Goal: Transaction & Acquisition: Obtain resource

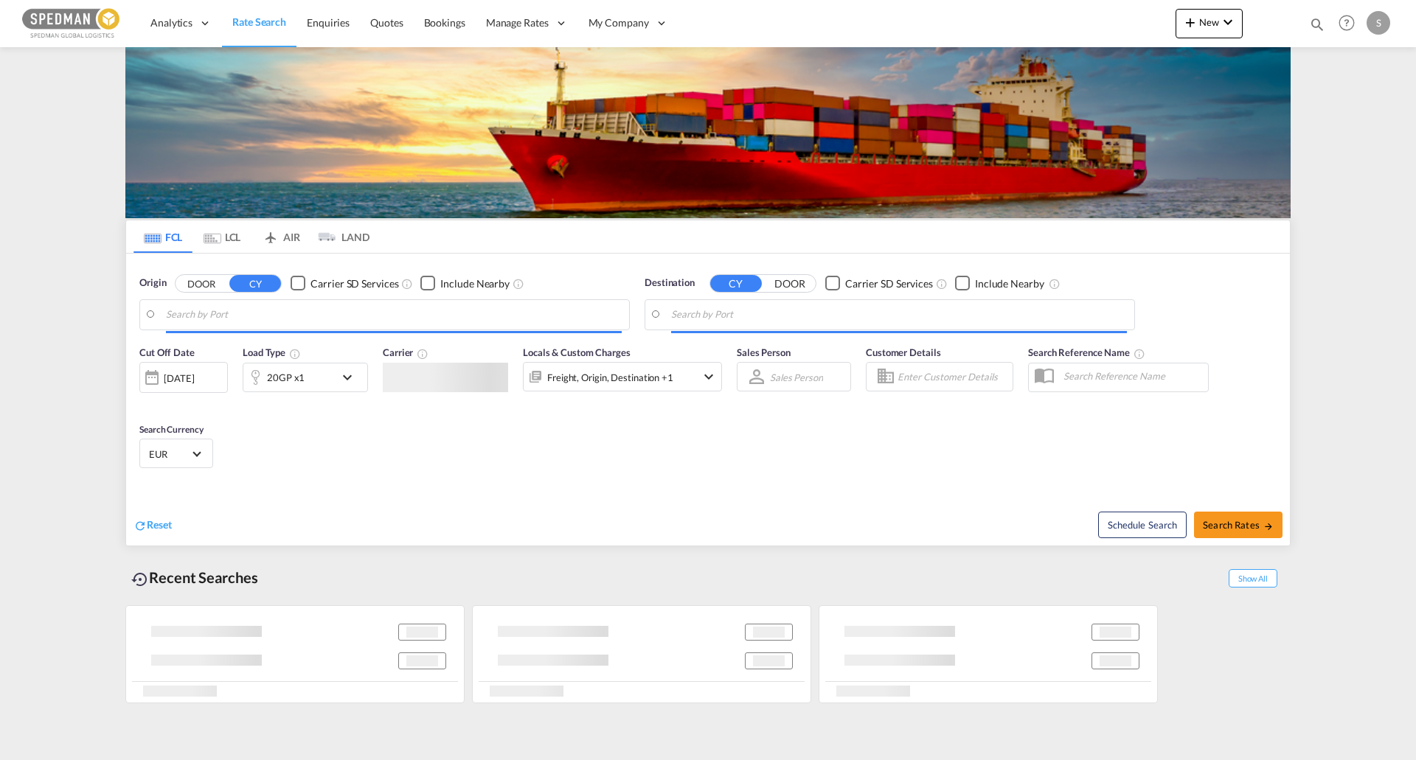
type input "[GEOGRAPHIC_DATA], [GEOGRAPHIC_DATA]"
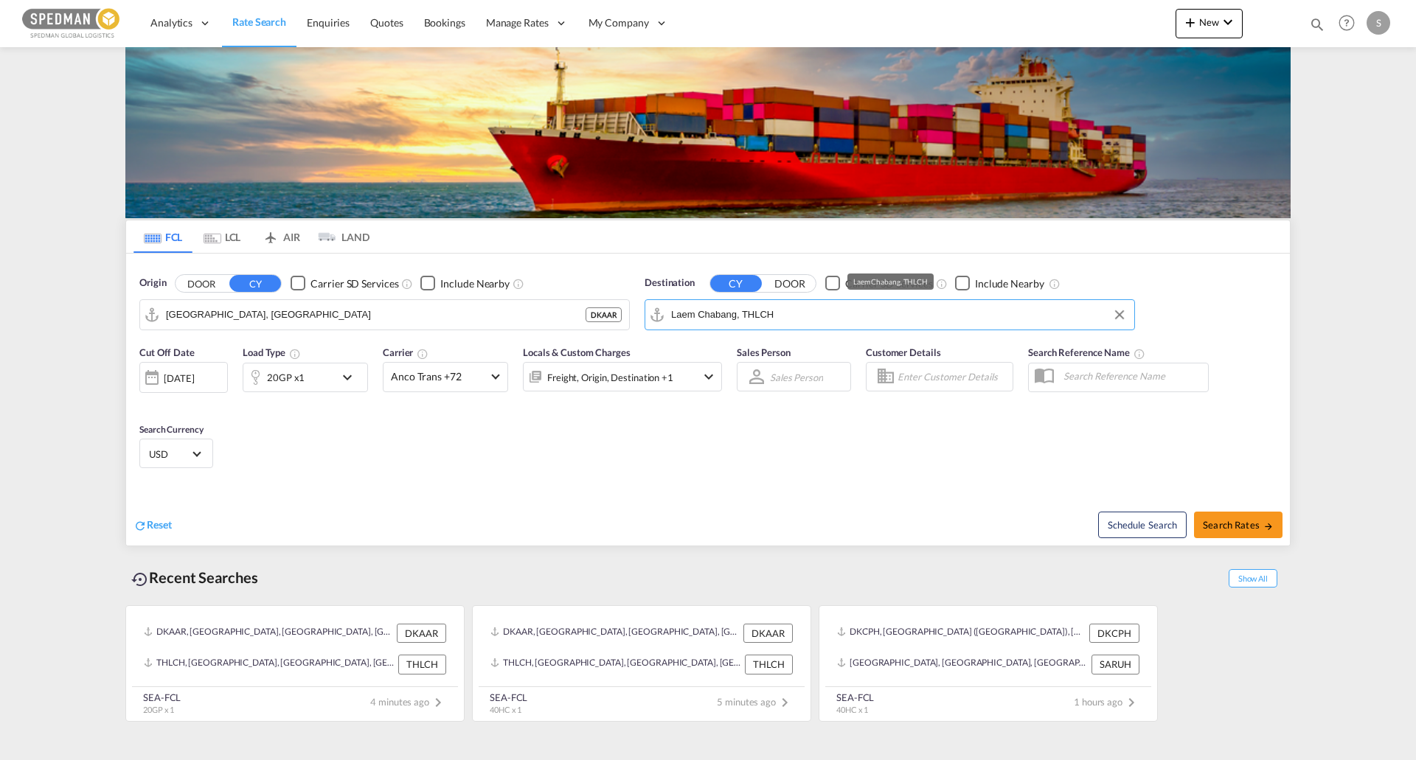
click at [701, 313] on input "Laem Chabang, THLCH" at bounding box center [899, 315] width 456 height 22
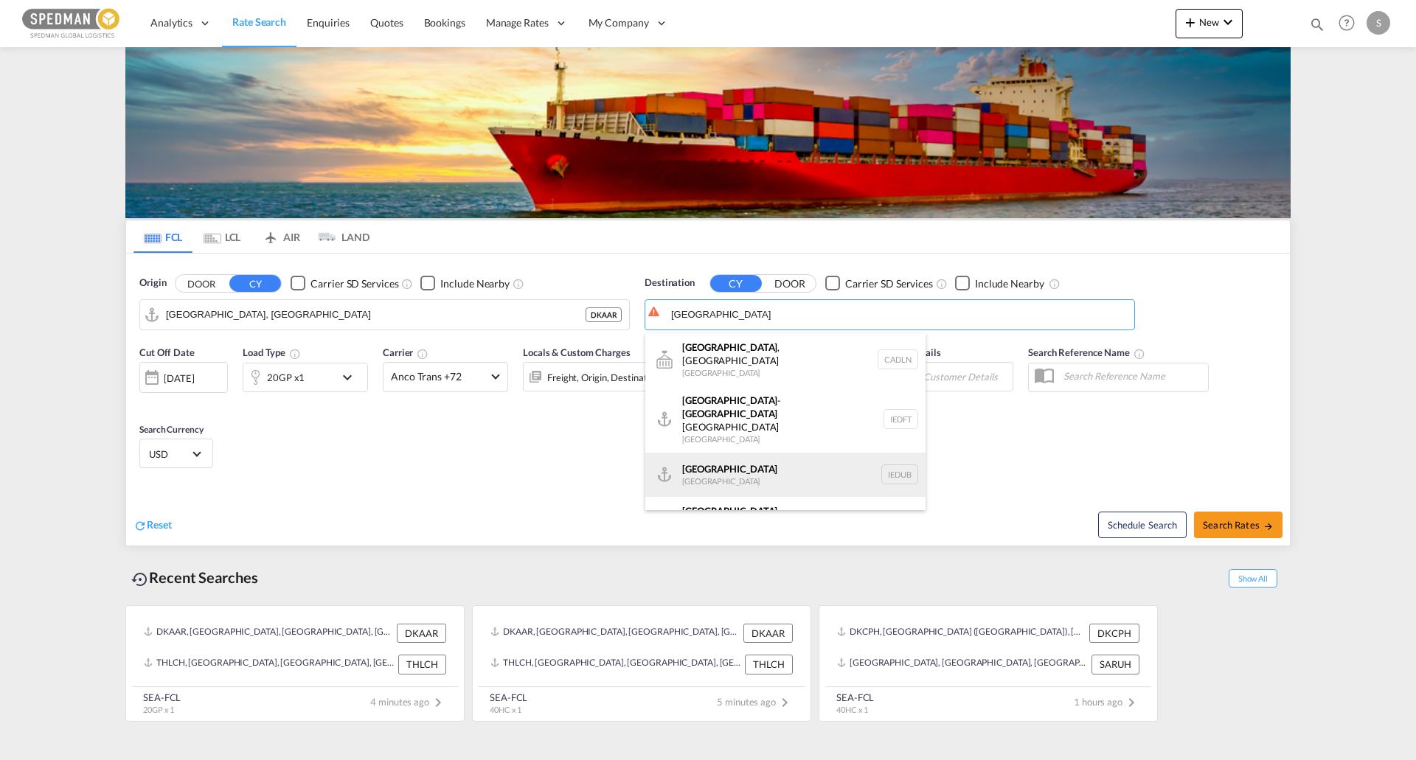
click at [756, 453] on div "Dublin Ireland IEDUB" at bounding box center [785, 475] width 280 height 44
type input "Dublin, IEDUB"
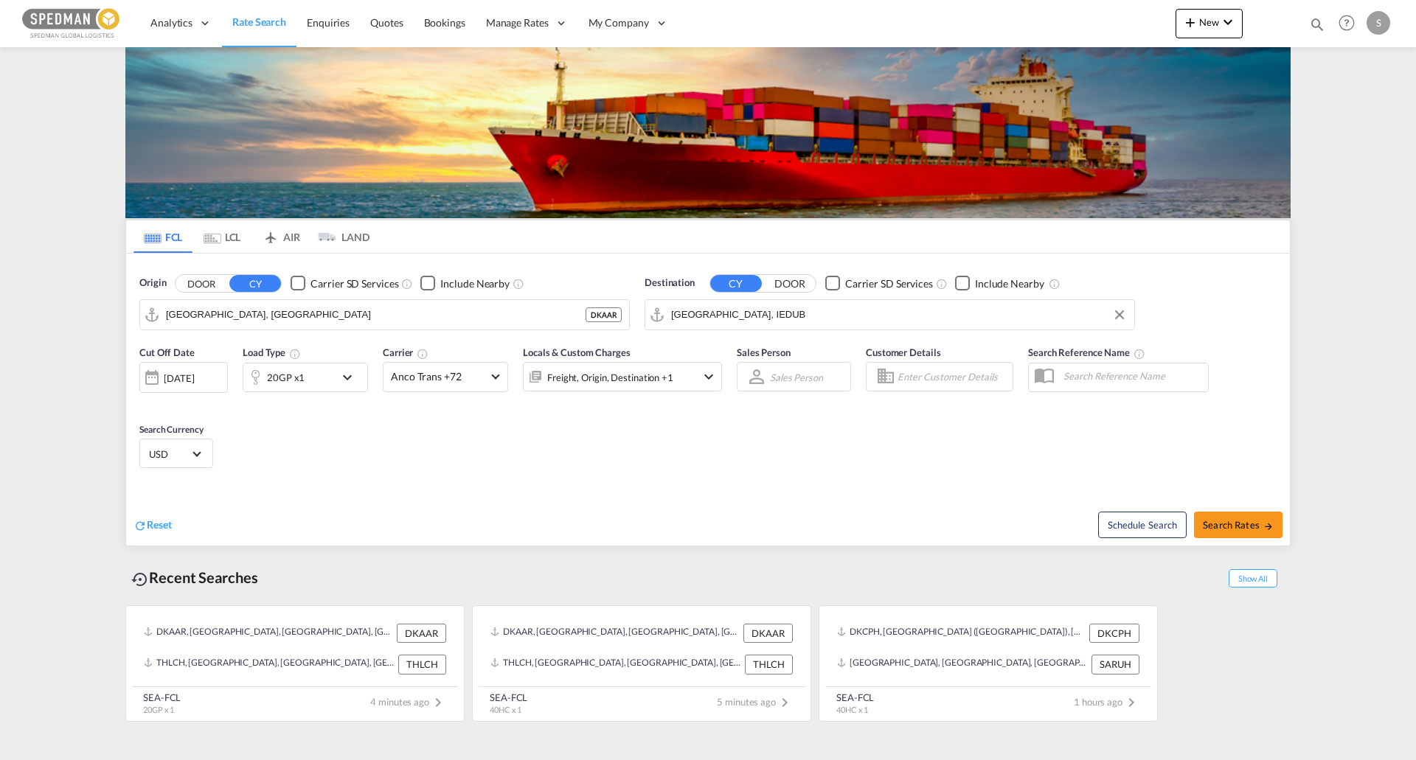
click at [351, 378] on md-icon "icon-chevron-down" at bounding box center [351, 378] width 25 height 18
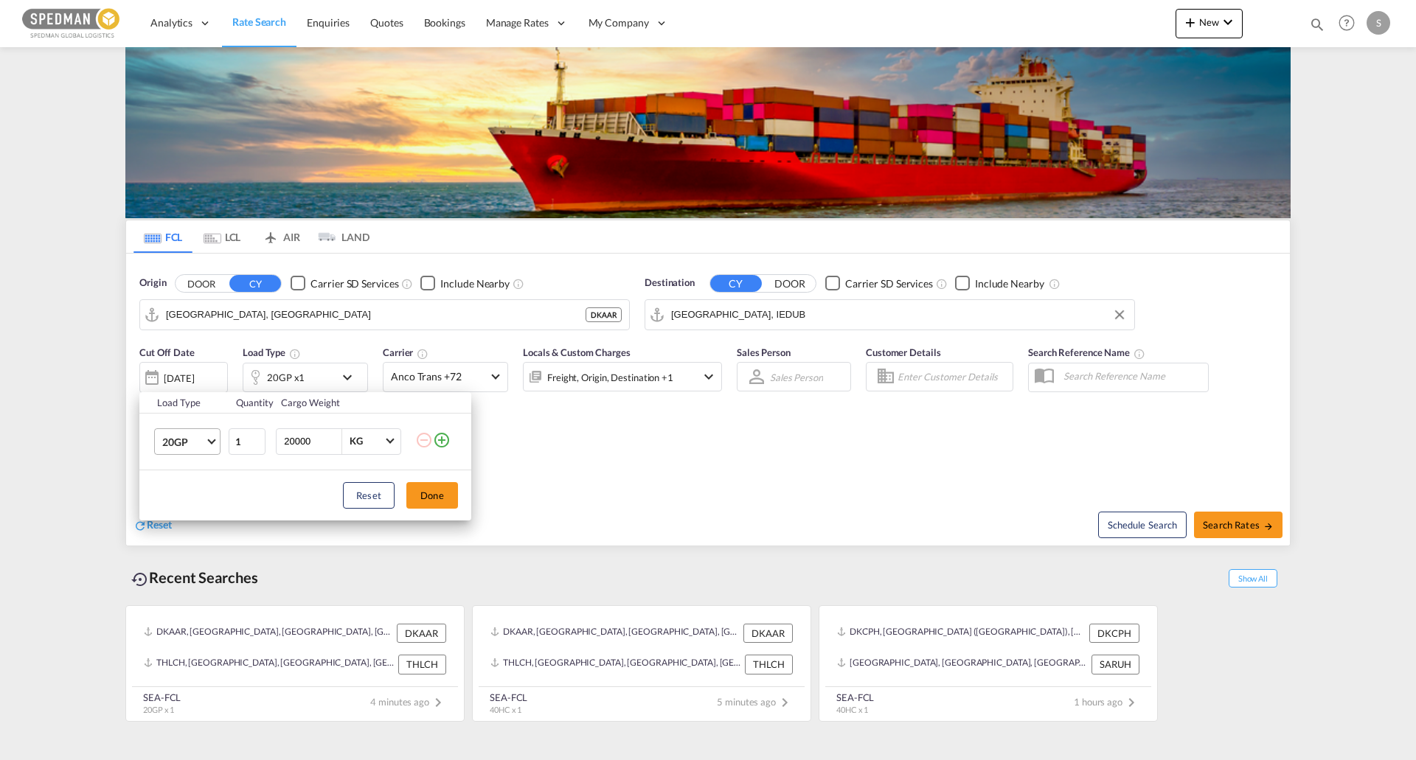
click at [187, 443] on span "20GP" at bounding box center [183, 442] width 43 height 15
click at [190, 504] on md-option "40HC" at bounding box center [200, 512] width 100 height 35
click at [430, 497] on button "Done" at bounding box center [432, 495] width 52 height 27
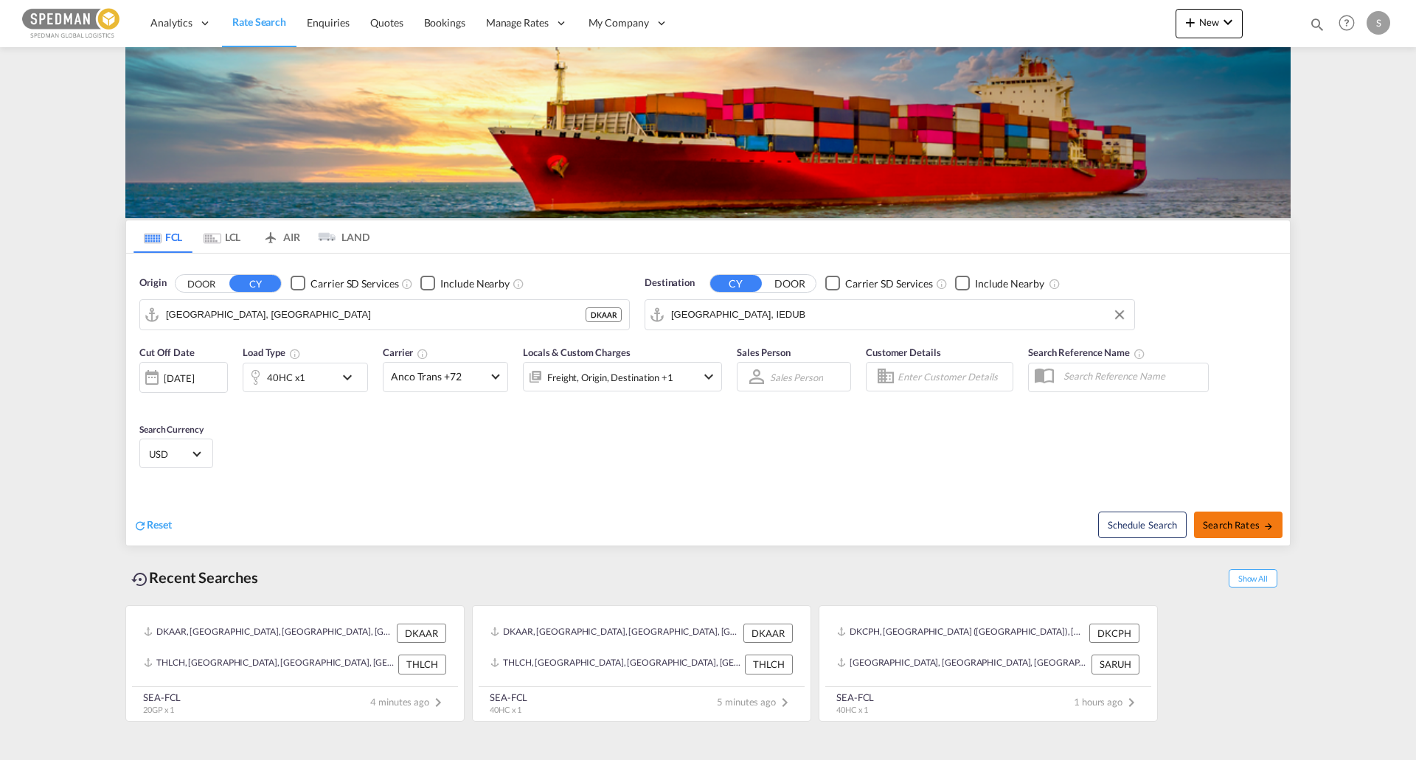
click at [1243, 518] on button "Search Rates" at bounding box center [1238, 525] width 89 height 27
type input "DKAAR to IEDUB / 19 Aug 2025"
